Goal: Transaction & Acquisition: Download file/media

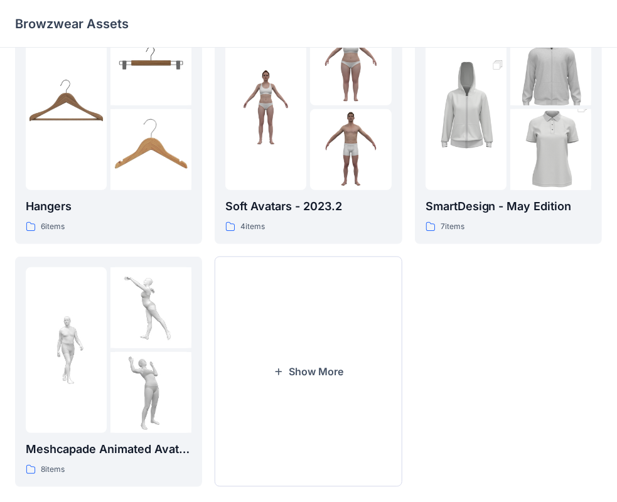
scroll to position [311, 0]
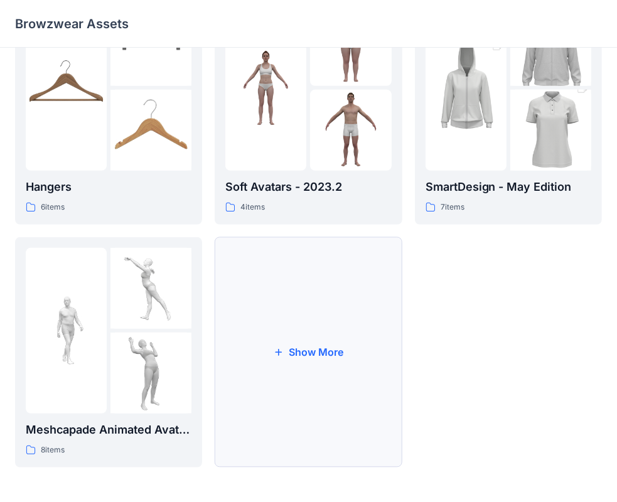
click at [318, 350] on button "Show More" at bounding box center [308, 352] width 187 height 230
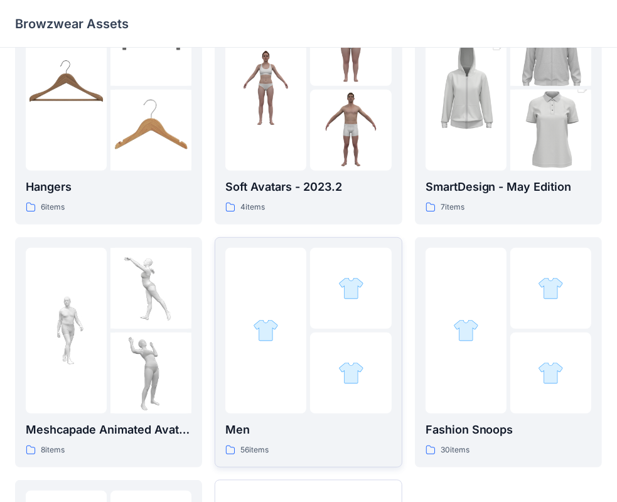
click at [286, 339] on div at bounding box center [265, 331] width 81 height 166
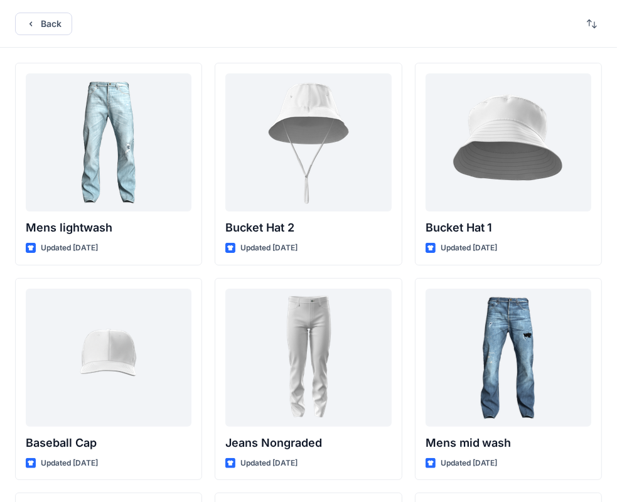
click at [108, 4] on div "Back" at bounding box center [308, 24] width 617 height 48
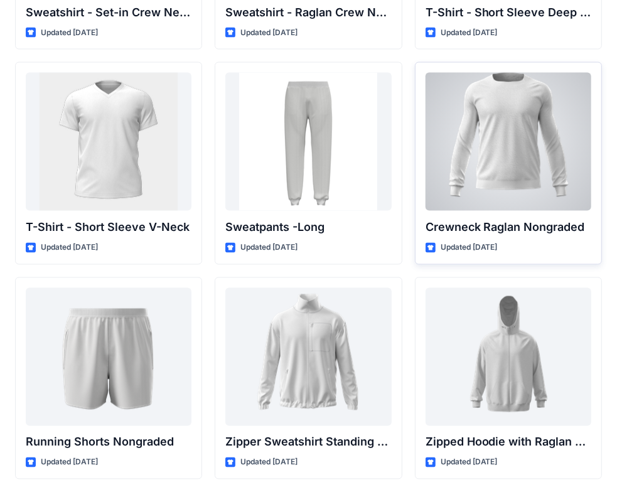
scroll to position [1327, 0]
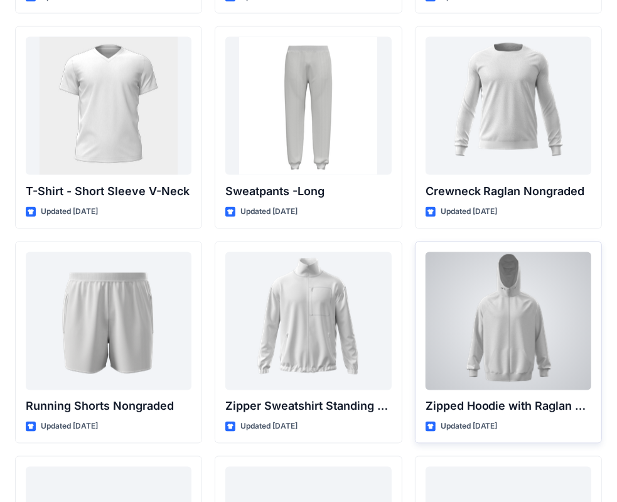
click at [480, 293] on div at bounding box center [509, 321] width 166 height 138
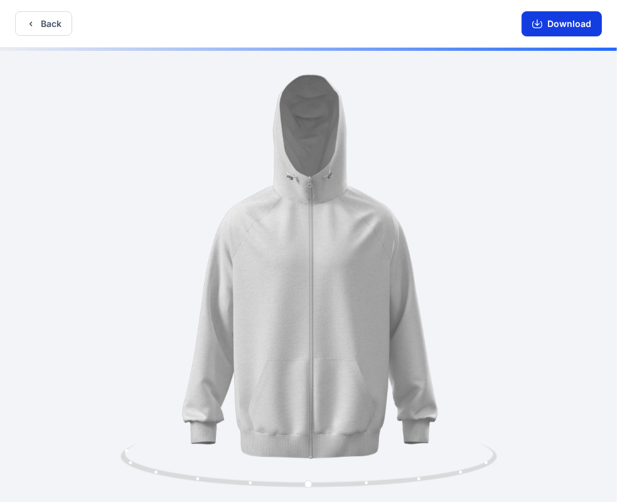
click at [562, 16] on button "Download" at bounding box center [562, 23] width 80 height 25
